Goal: Task Accomplishment & Management: Complete application form

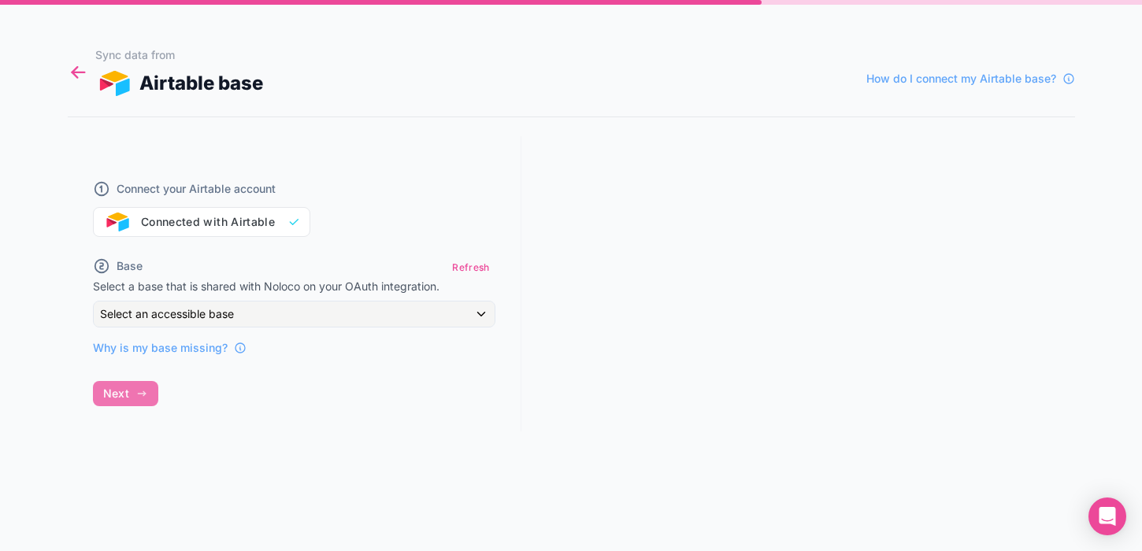
click at [69, 72] on icon at bounding box center [78, 72] width 21 height 22
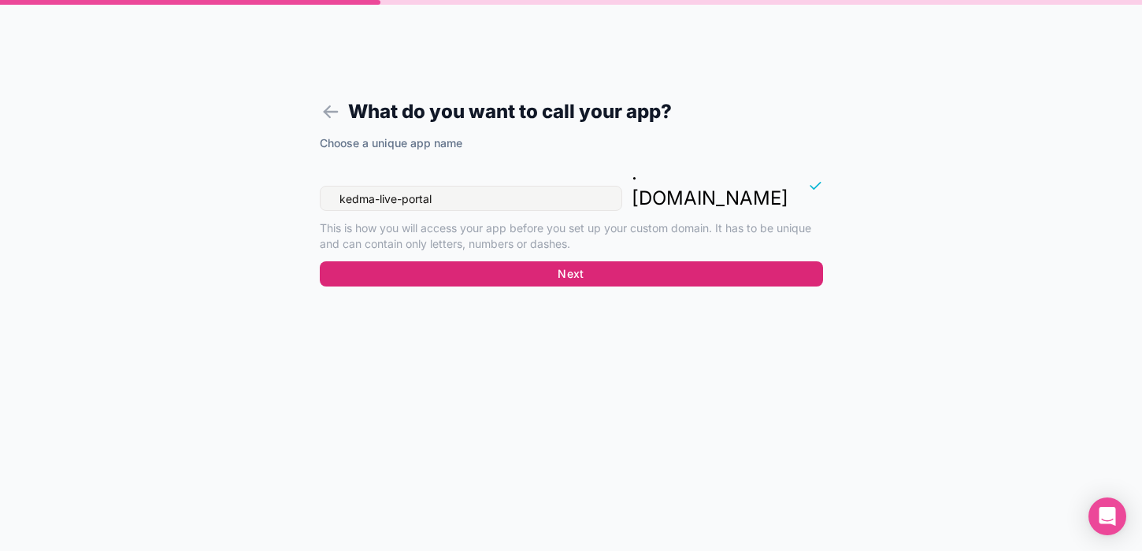
click at [534, 261] on button "Next" at bounding box center [571, 273] width 503 height 25
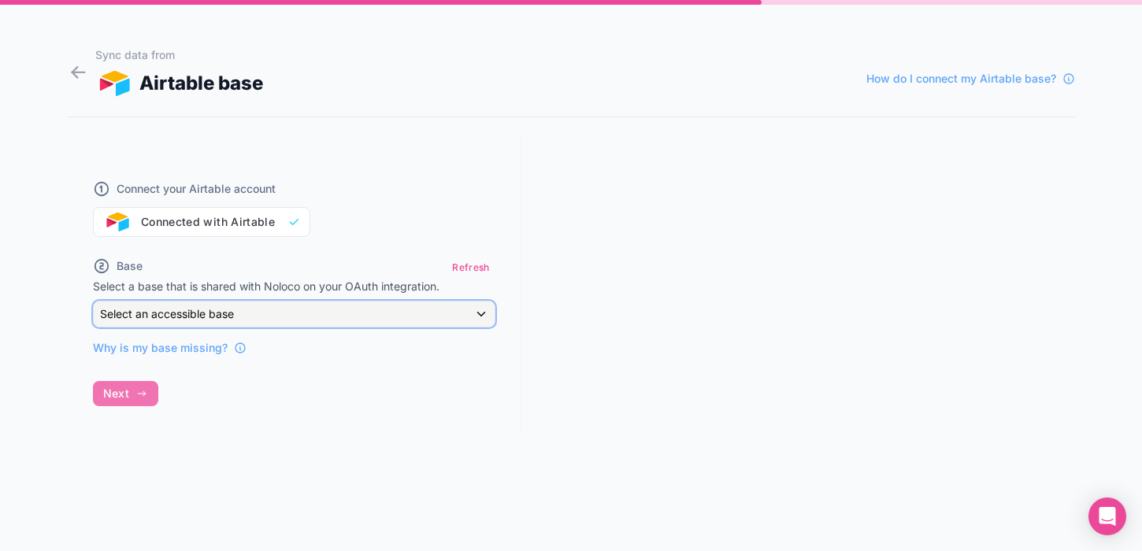
click at [270, 311] on div "Select an accessible base" at bounding box center [294, 314] width 401 height 25
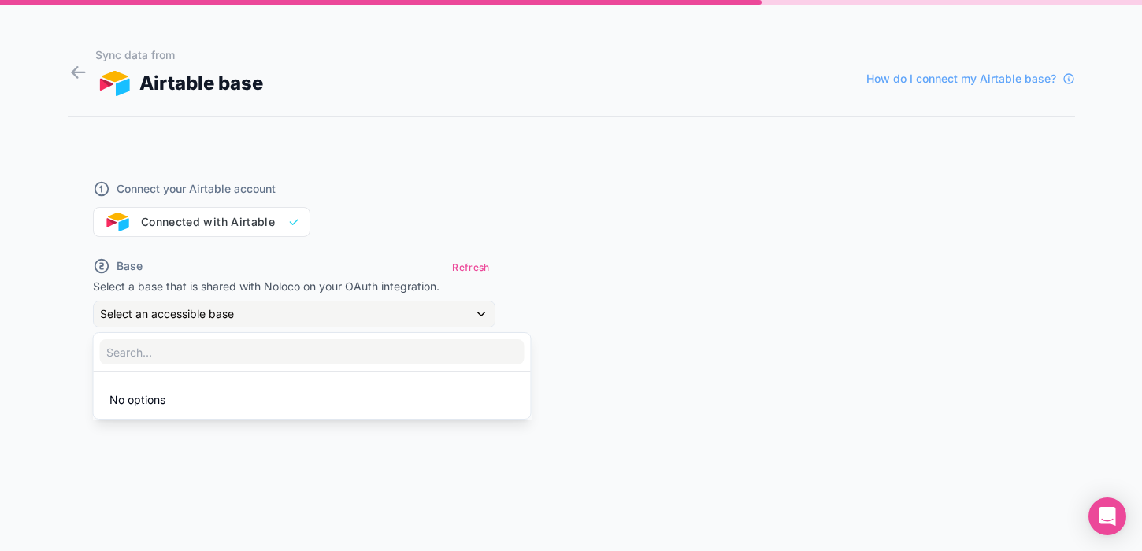
drag, startPoint x: 192, startPoint y: 397, endPoint x: 172, endPoint y: 396, distance: 20.5
click at [176, 397] on li "No options" at bounding box center [312, 400] width 431 height 32
drag, startPoint x: 254, startPoint y: 276, endPoint x: 253, endPoint y: 219, distance: 56.7
click at [254, 276] on div at bounding box center [571, 275] width 1142 height 551
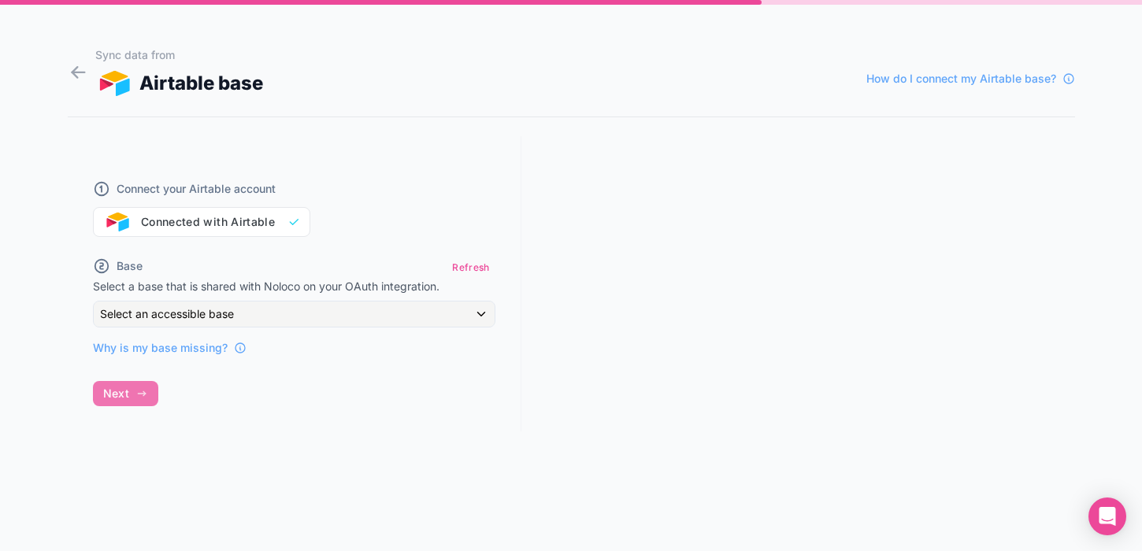
click at [253, 217] on div "Connect your Airtable account Connected with Airtable" at bounding box center [294, 199] width 402 height 76
click at [464, 252] on div "Connect your Airtable account Connected with Airtable Base Refresh Select a bas…" at bounding box center [294, 258] width 402 height 195
click at [465, 260] on button "Refresh" at bounding box center [471, 267] width 48 height 23
click at [335, 331] on div "Why is my base missing?" at bounding box center [294, 342] width 402 height 28
click at [339, 317] on div "Select an accessible base" at bounding box center [294, 314] width 401 height 25
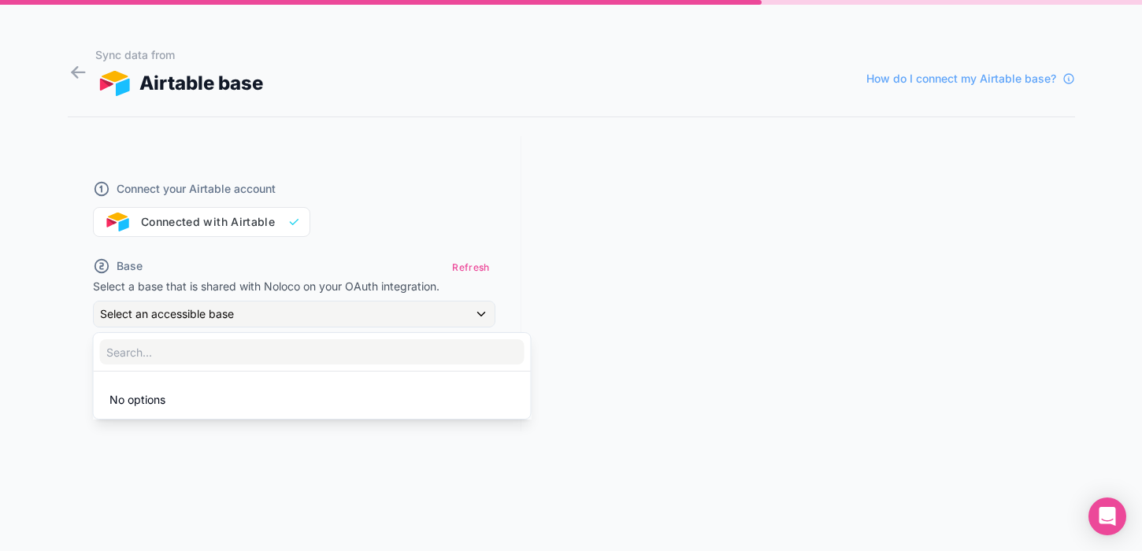
click at [248, 231] on div at bounding box center [571, 275] width 1142 height 551
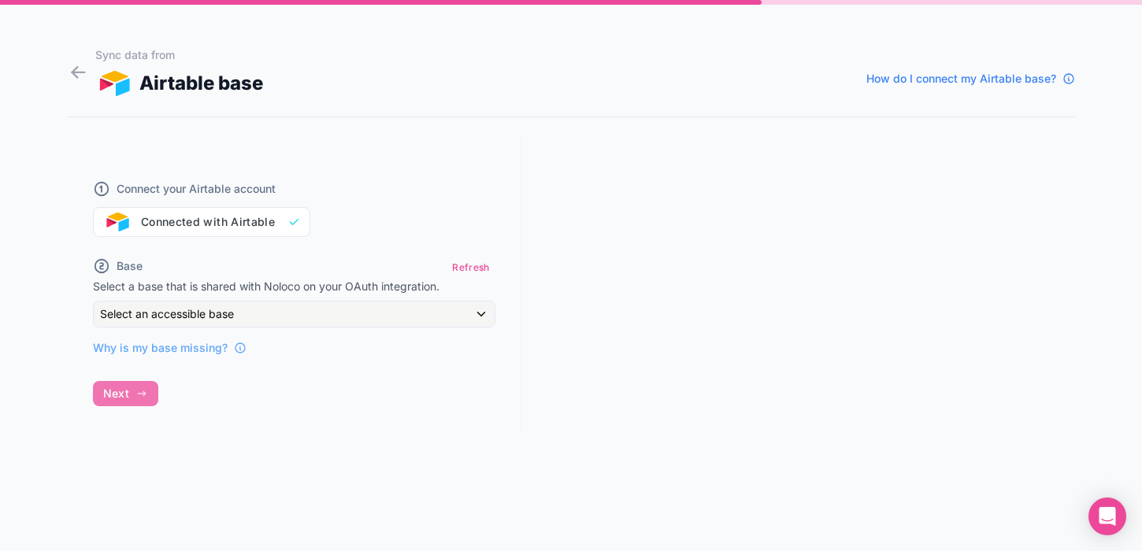
click at [986, 79] on span "How do I connect my Airtable base?" at bounding box center [961, 79] width 190 height 16
drag, startPoint x: 204, startPoint y: 221, endPoint x: 140, endPoint y: 191, distance: 70.5
click at [200, 221] on div "Connect your Airtable account Connected with Airtable" at bounding box center [294, 199] width 402 height 76
click at [271, 310] on div "Select an accessible base" at bounding box center [294, 314] width 401 height 25
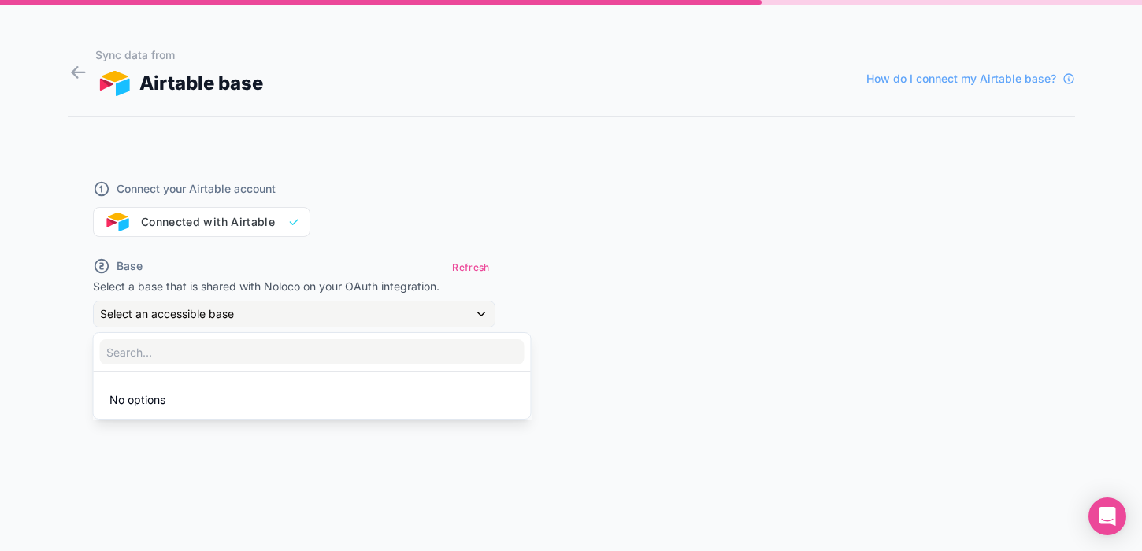
click at [412, 217] on div at bounding box center [571, 275] width 1142 height 551
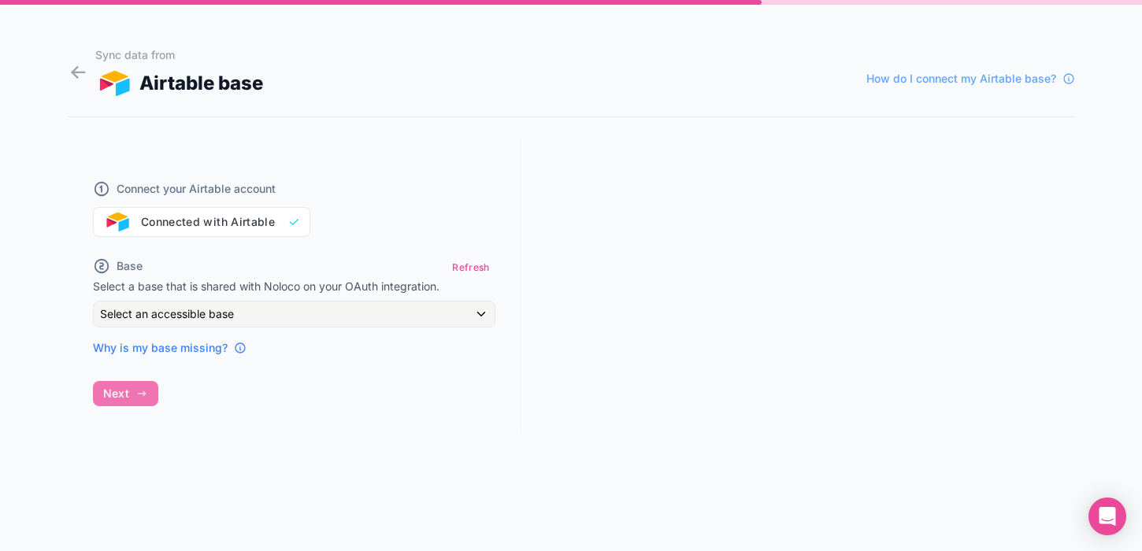
click at [193, 354] on span "Why is my base missing?" at bounding box center [160, 348] width 135 height 16
click at [78, 69] on icon at bounding box center [78, 72] width 21 height 22
